Goal: Task Accomplishment & Management: Manage account settings

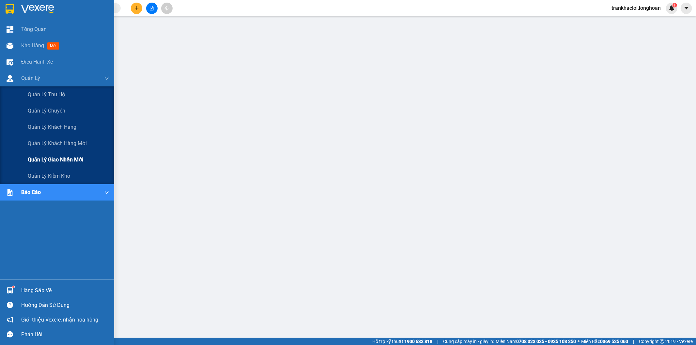
drag, startPoint x: 36, startPoint y: 154, endPoint x: 40, endPoint y: 154, distance: 3.9
click at [35, 154] on div "Quản lý giao nhận mới" at bounding box center [69, 160] width 82 height 16
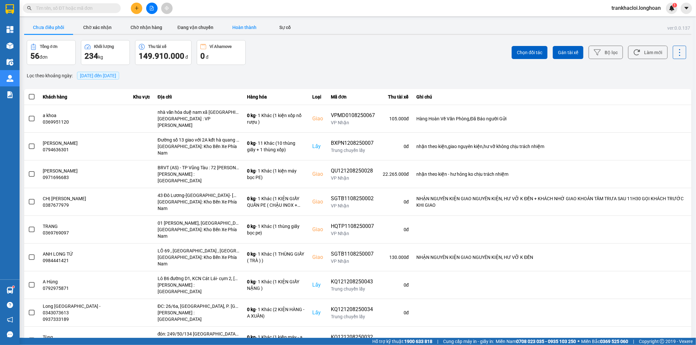
click at [234, 22] on button "Hoàn thành" at bounding box center [244, 27] width 49 height 13
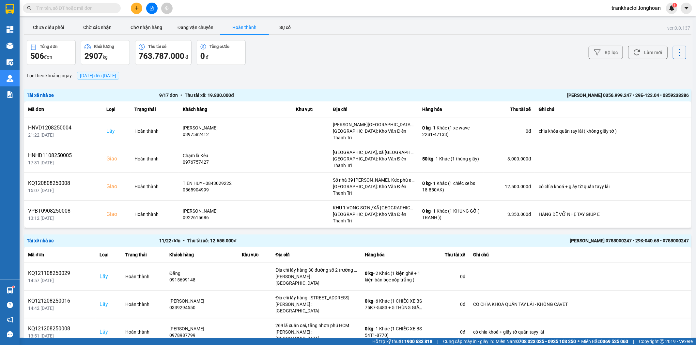
click at [595, 53] on icon at bounding box center [597, 52] width 7 height 7
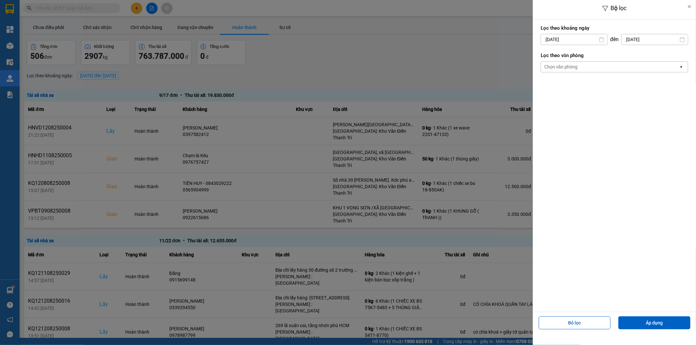
click at [576, 66] on div "Chọn văn phòng" at bounding box center [561, 67] width 33 height 7
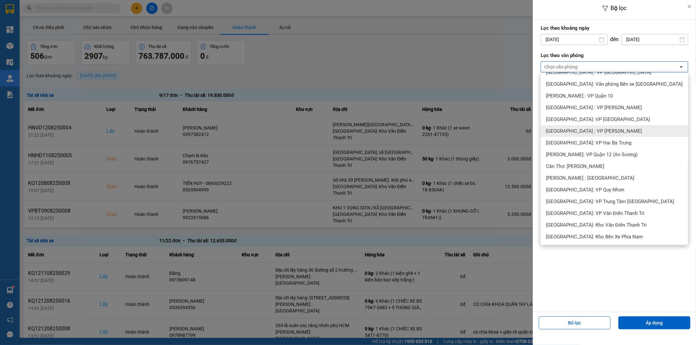
scroll to position [181, 0]
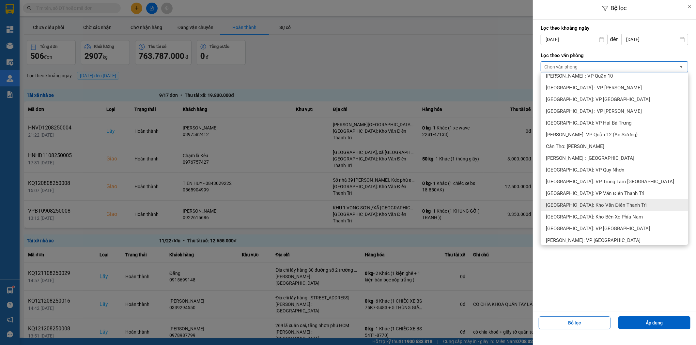
click at [598, 207] on span "[GEOGRAPHIC_DATA]: Kho Văn Điển Thanh Trì" at bounding box center [596, 205] width 101 height 7
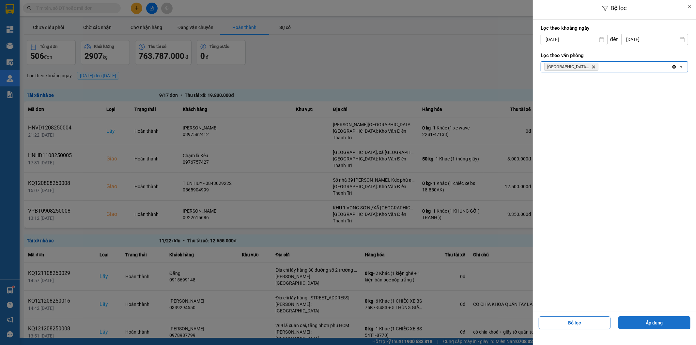
click at [642, 318] on button "Áp dụng" at bounding box center [655, 323] width 72 height 13
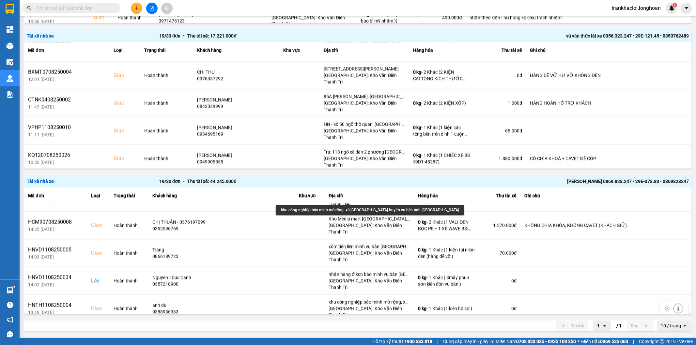
scroll to position [318, 0]
